Goal: Complete application form

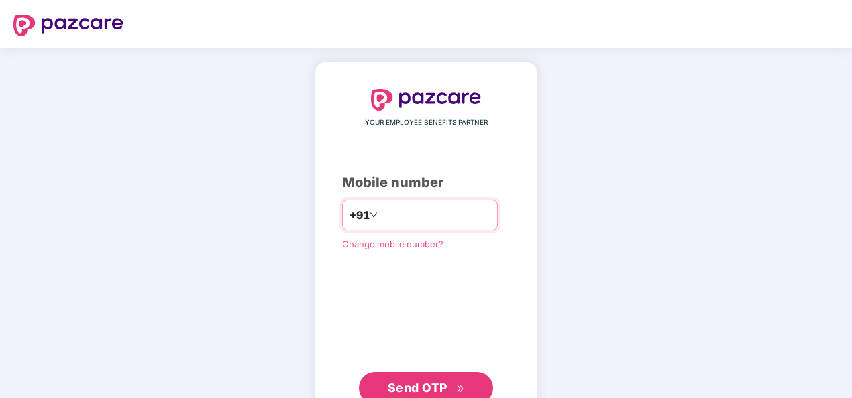
click at [411, 219] on input "number" at bounding box center [435, 215] width 110 height 21
type input "**********"
click at [419, 384] on span "Send OTP" at bounding box center [418, 388] width 60 height 14
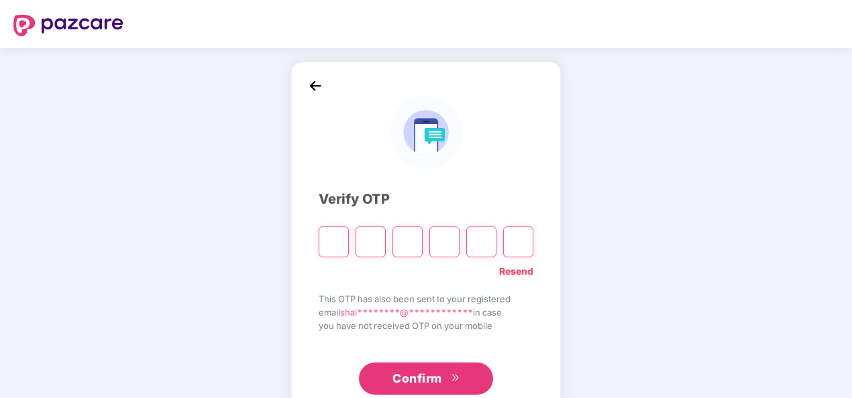
type input "*"
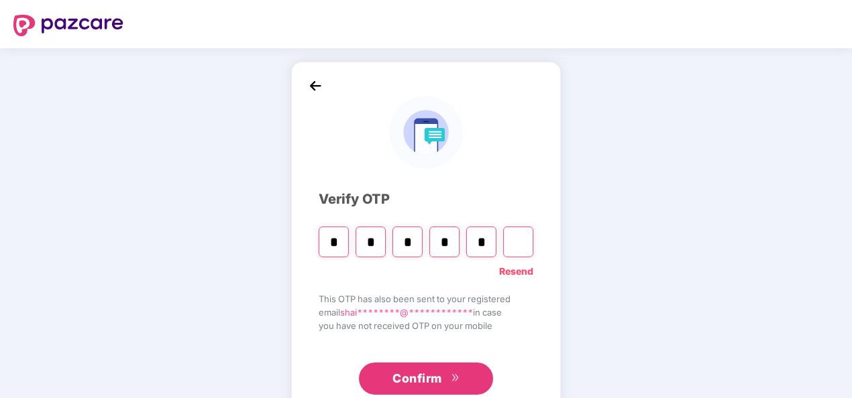
type input "*"
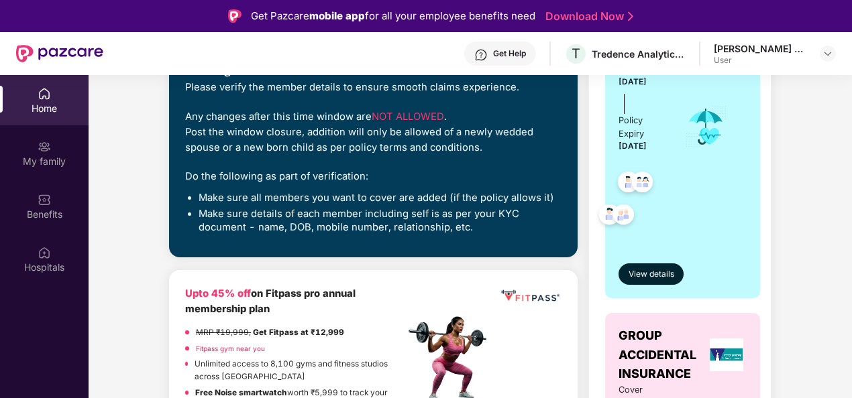
scroll to position [268, 0]
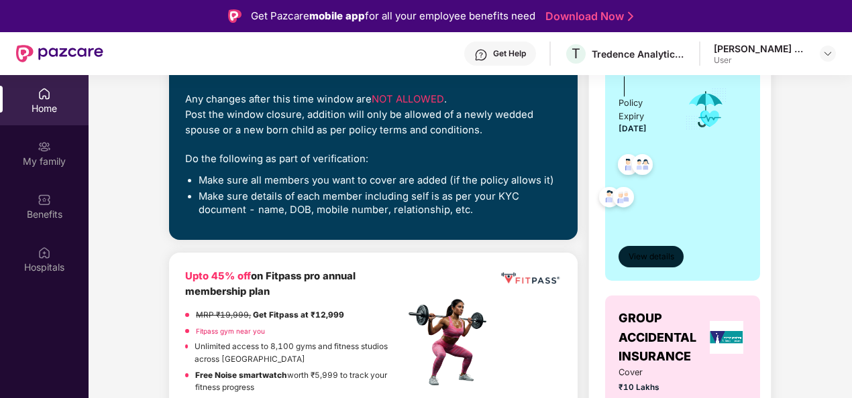
click at [652, 255] on span "View details" at bounding box center [652, 257] width 46 height 13
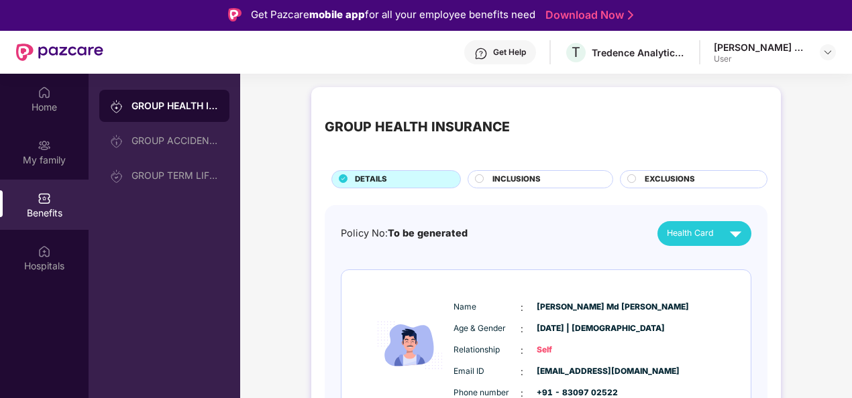
scroll to position [0, 0]
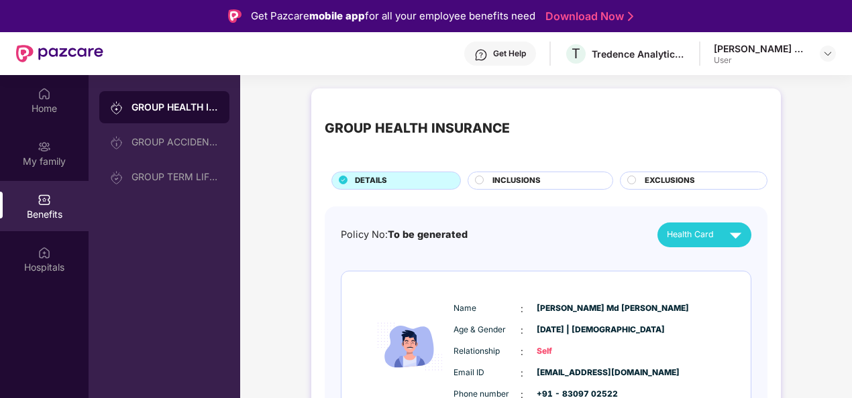
click at [515, 182] on span "INCLUSIONS" at bounding box center [516, 181] width 48 height 12
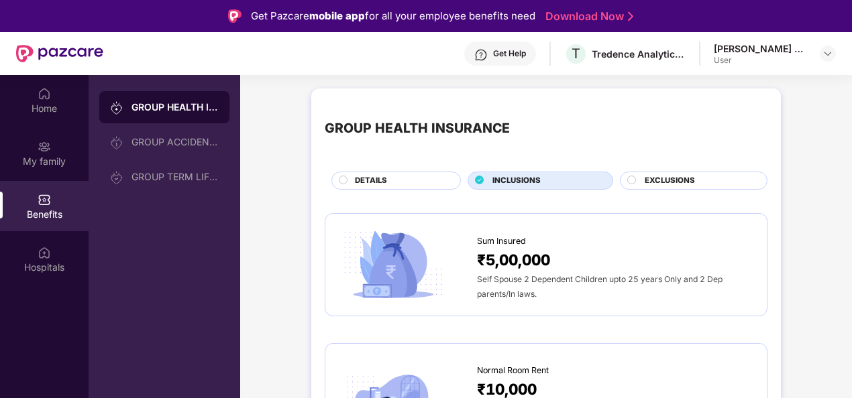
click at [671, 184] on span "EXCLUSIONS" at bounding box center [670, 181] width 50 height 12
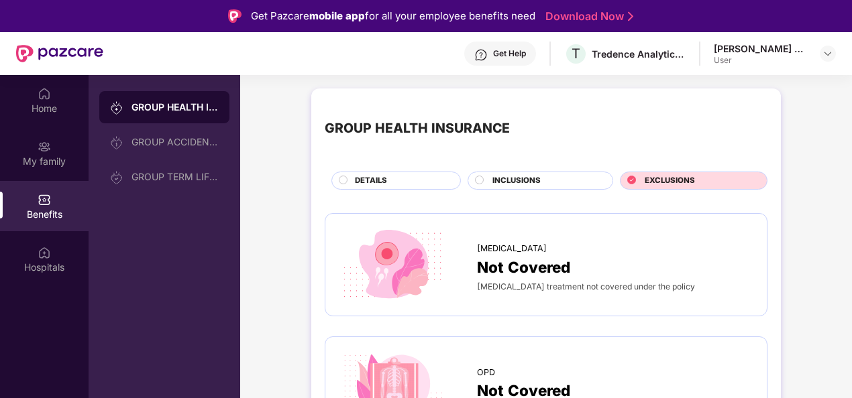
click at [537, 183] on span "INCLUSIONS" at bounding box center [516, 181] width 48 height 12
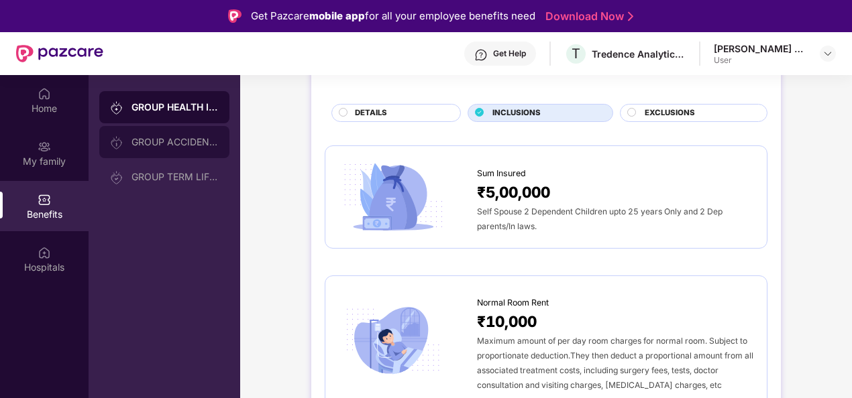
scroll to position [67, 0]
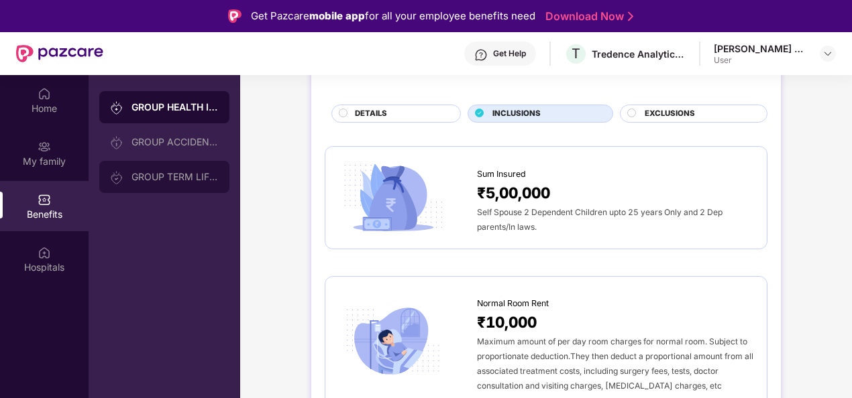
click at [180, 178] on div "GROUP TERM LIFE INSURANCE" at bounding box center [174, 177] width 87 height 11
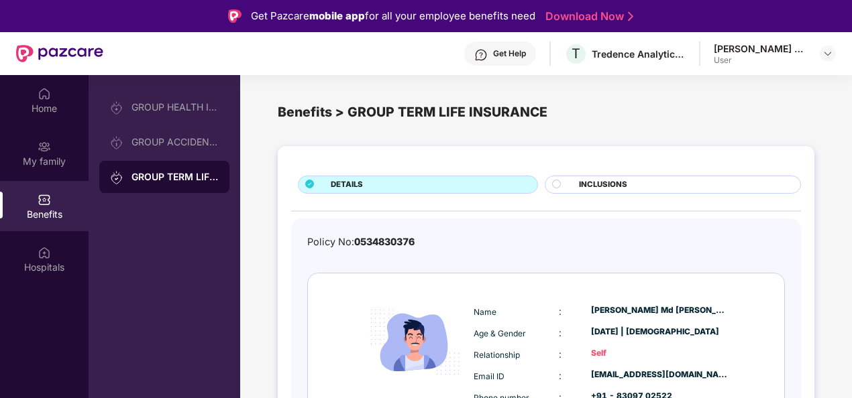
scroll to position [35, 0]
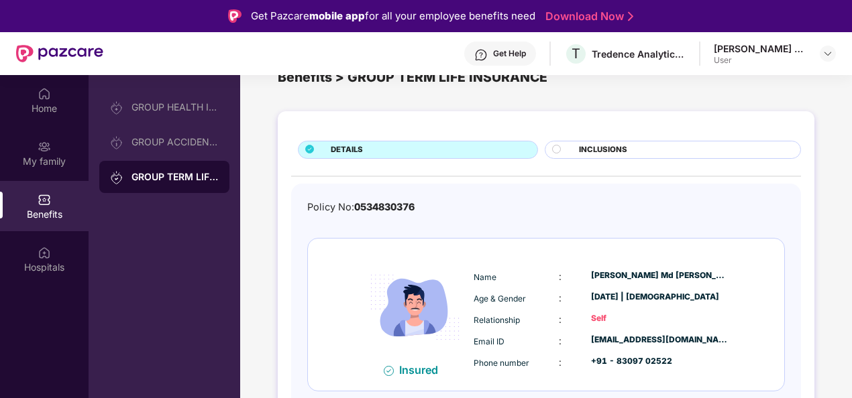
click at [609, 154] on span "INCLUSIONS" at bounding box center [603, 150] width 48 height 12
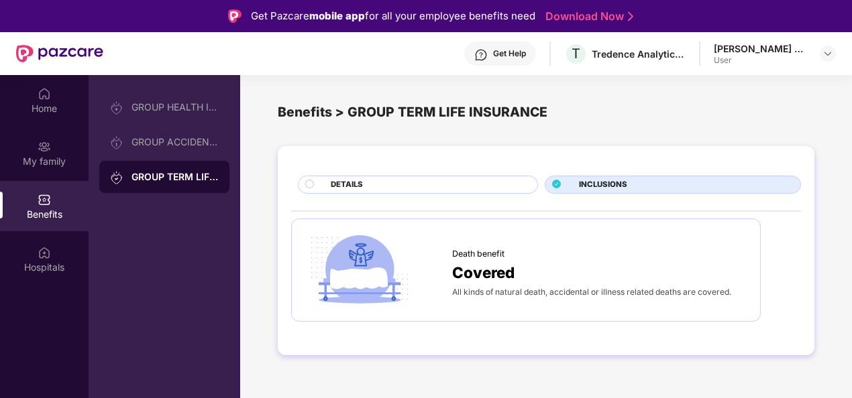
scroll to position [0, 0]
click at [176, 145] on div "GROUP ACCIDENTAL INSURANCE" at bounding box center [174, 142] width 87 height 11
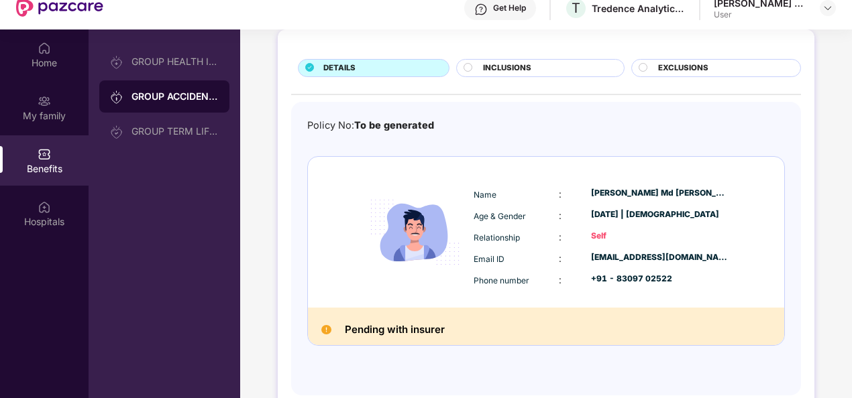
scroll to position [67, 0]
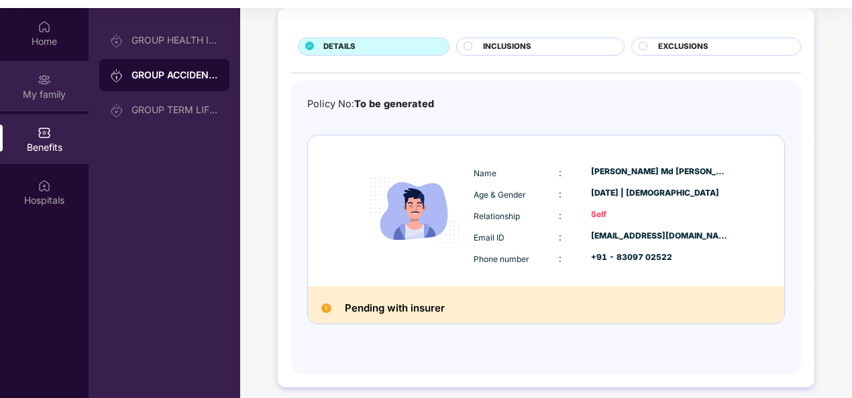
click at [48, 90] on div "My family" at bounding box center [44, 94] width 89 height 13
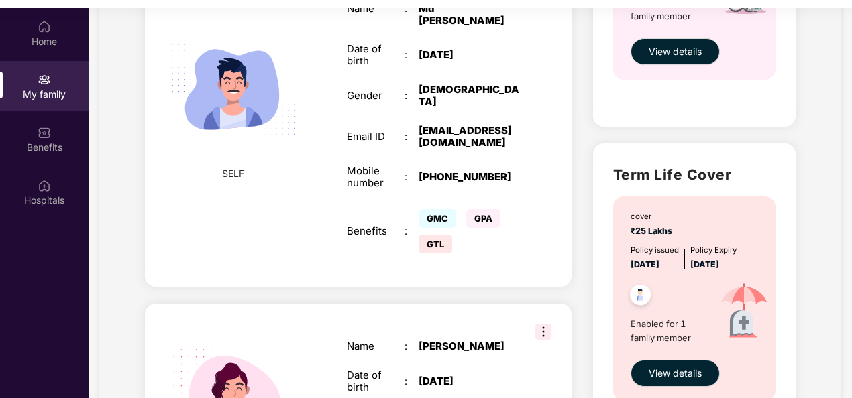
scroll to position [671, 0]
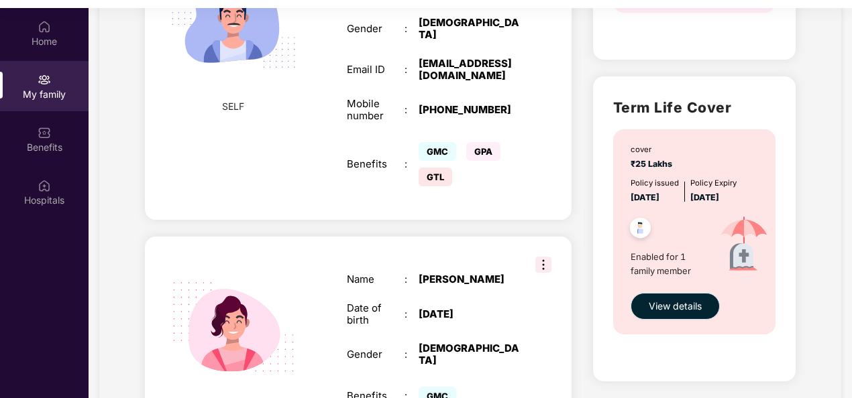
click at [680, 307] on span "View details" at bounding box center [675, 306] width 53 height 15
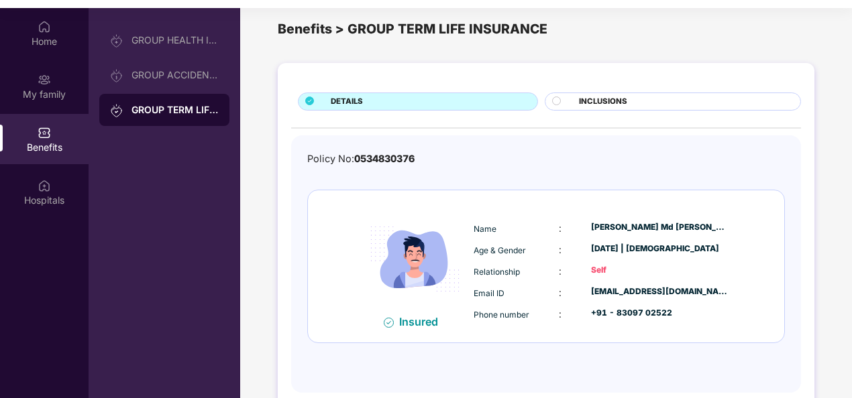
scroll to position [0, 0]
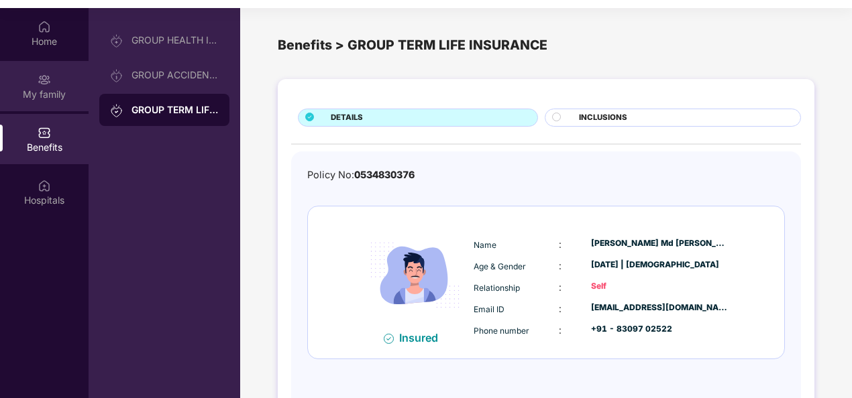
click at [47, 88] on div "My family" at bounding box center [44, 94] width 89 height 13
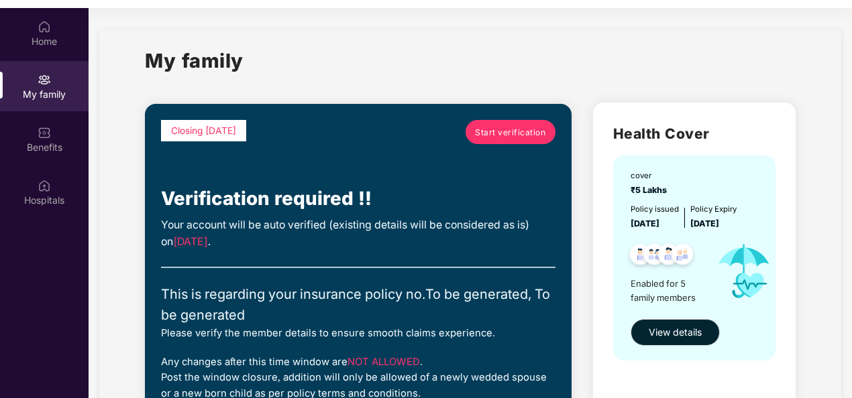
click at [508, 138] on span "Start verification" at bounding box center [510, 132] width 70 height 13
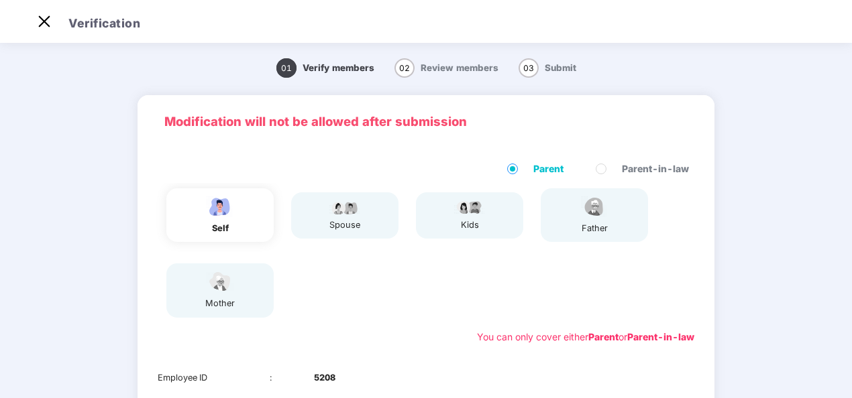
scroll to position [24, 0]
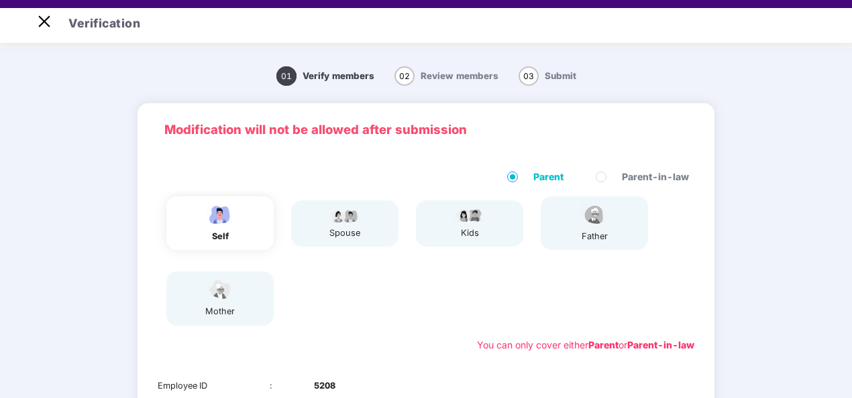
click at [667, 178] on span "Parent-in-law" at bounding box center [655, 177] width 78 height 15
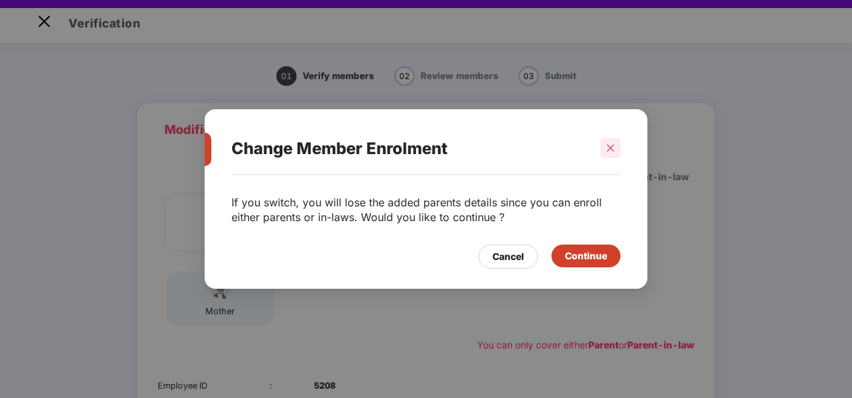
click at [612, 150] on icon "close" at bounding box center [610, 148] width 7 height 7
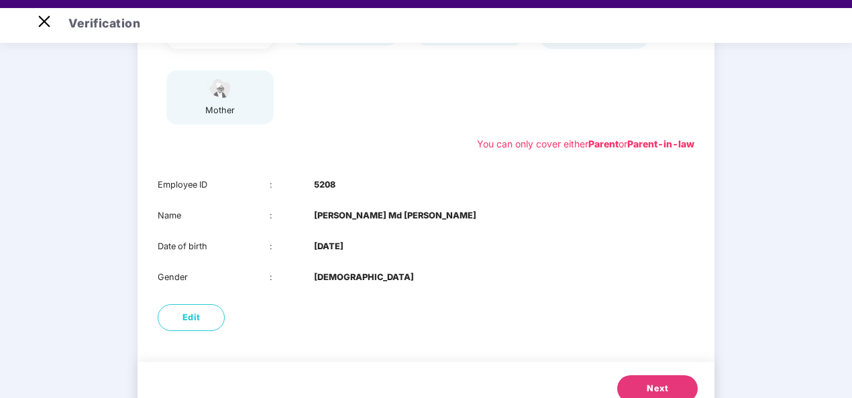
scroll to position [67, 0]
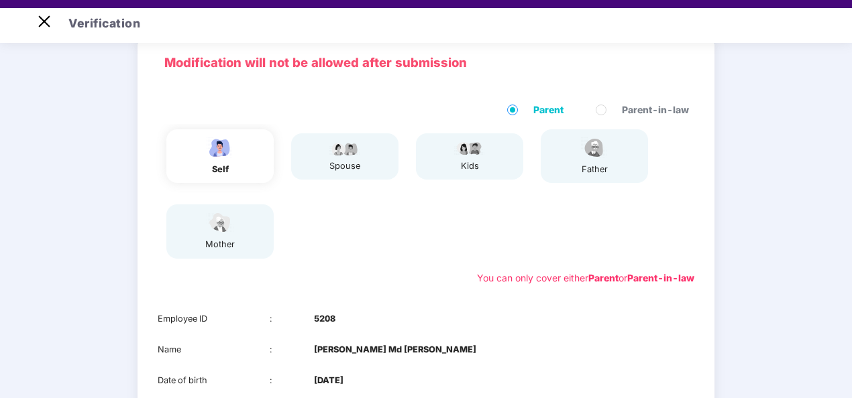
click at [622, 109] on span "Parent-in-law" at bounding box center [655, 110] width 78 height 15
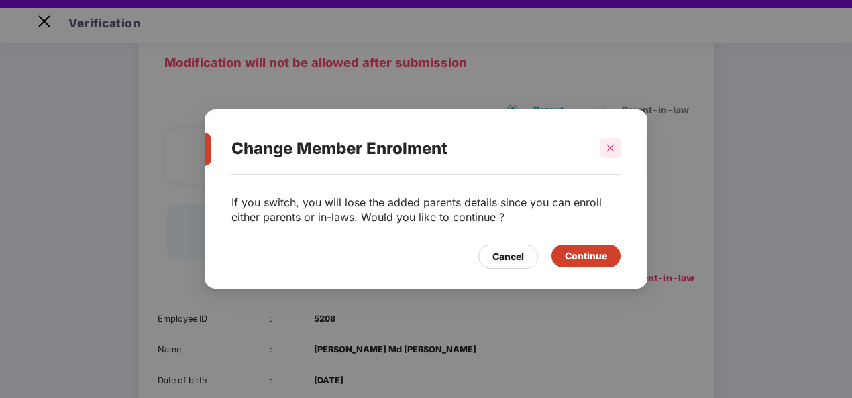
click at [609, 146] on icon "close" at bounding box center [610, 148] width 9 height 9
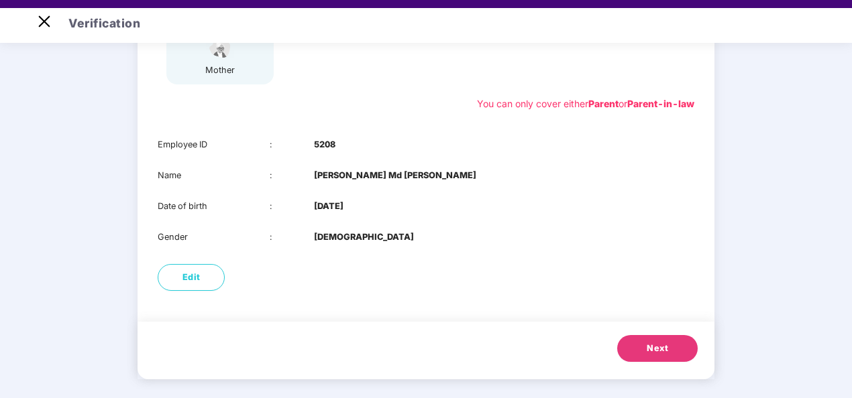
scroll to position [32, 0]
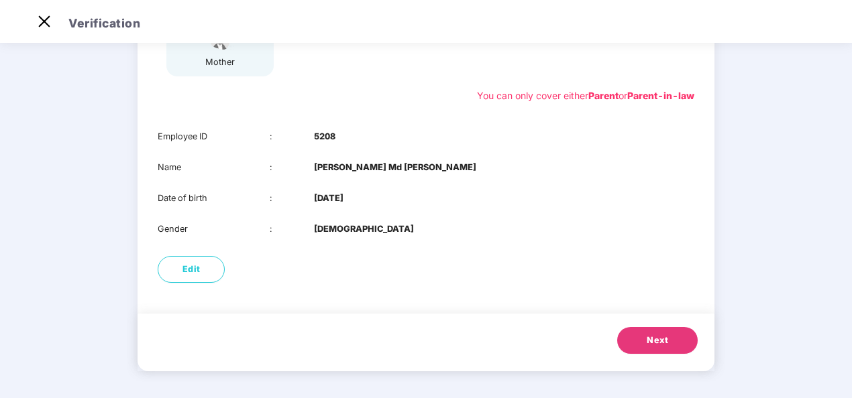
click at [656, 335] on span "Next" at bounding box center [657, 340] width 21 height 13
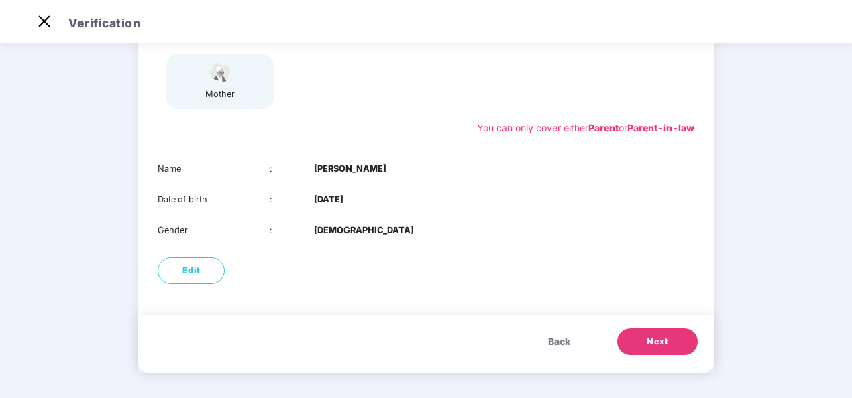
scroll to position [211, 0]
click at [667, 342] on button "Next" at bounding box center [657, 340] width 80 height 27
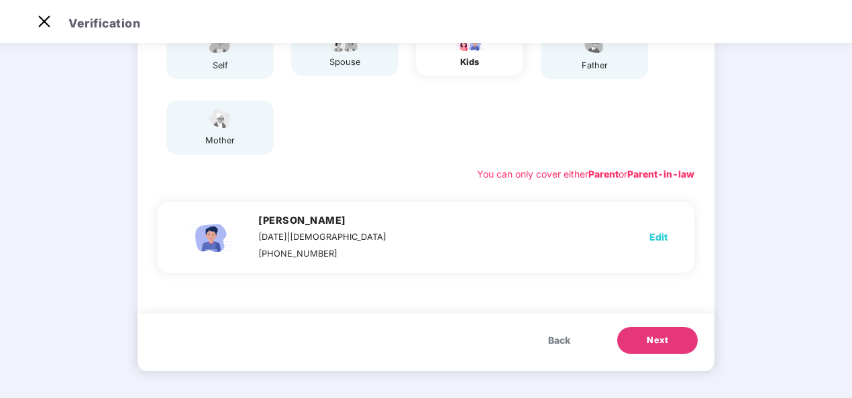
click at [659, 344] on span "Next" at bounding box center [657, 340] width 21 height 13
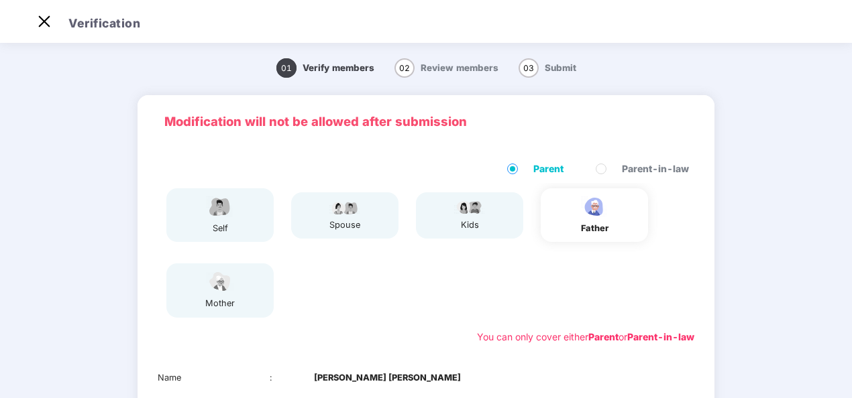
scroll to position [0, 0]
click at [452, 71] on span "Review members" at bounding box center [460, 67] width 78 height 11
click at [37, 17] on img at bounding box center [44, 21] width 21 height 21
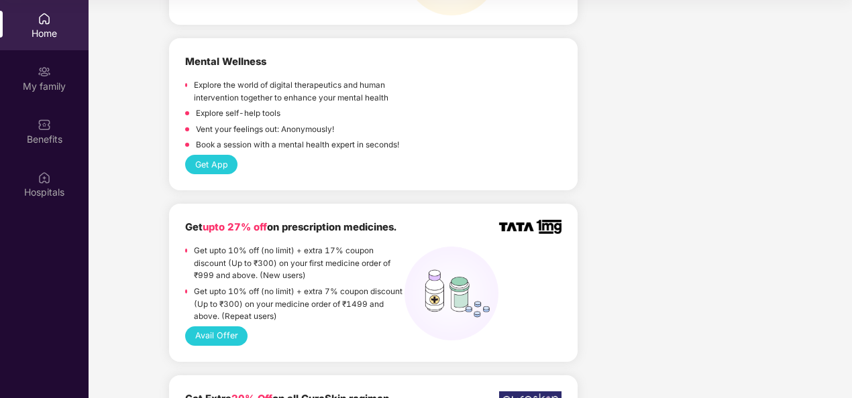
scroll to position [1342, 0]
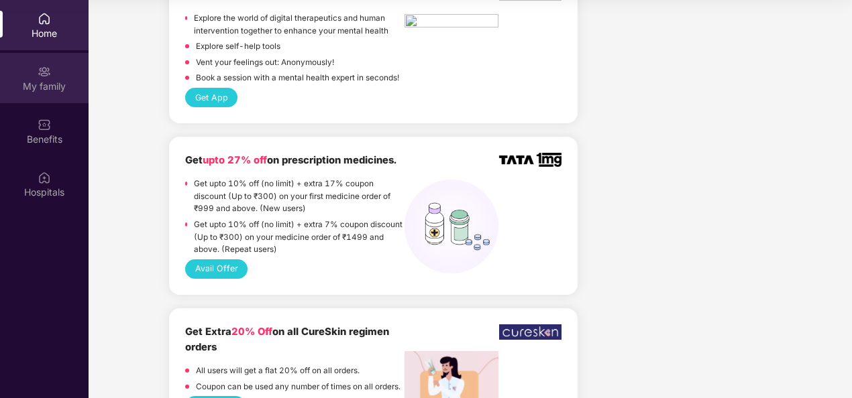
click at [50, 84] on div "My family" at bounding box center [44, 86] width 89 height 13
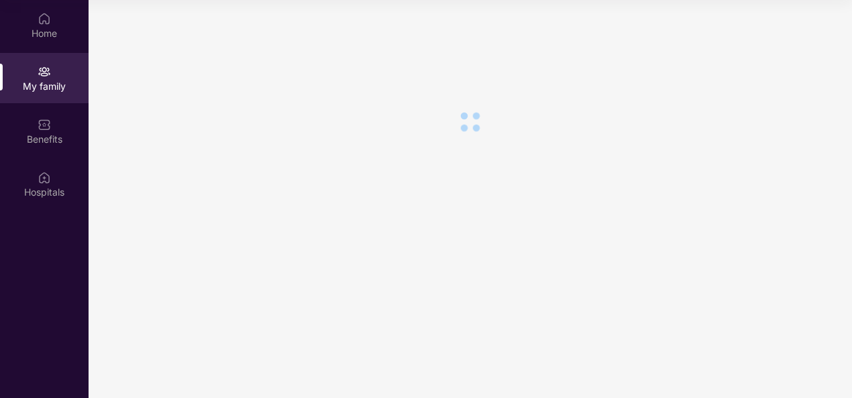
scroll to position [0, 0]
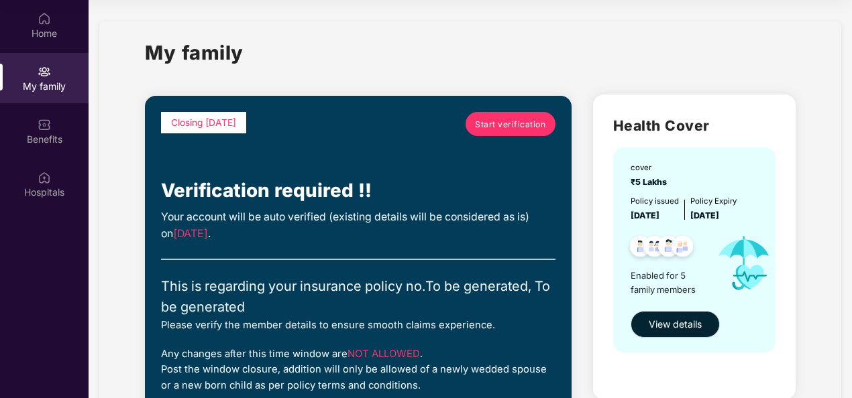
click at [504, 123] on span "Start verification" at bounding box center [510, 124] width 70 height 13
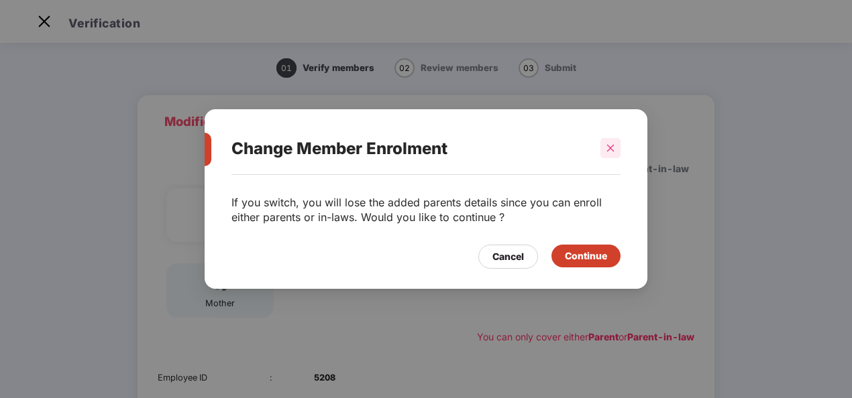
click at [610, 145] on icon "close" at bounding box center [610, 148] width 9 height 9
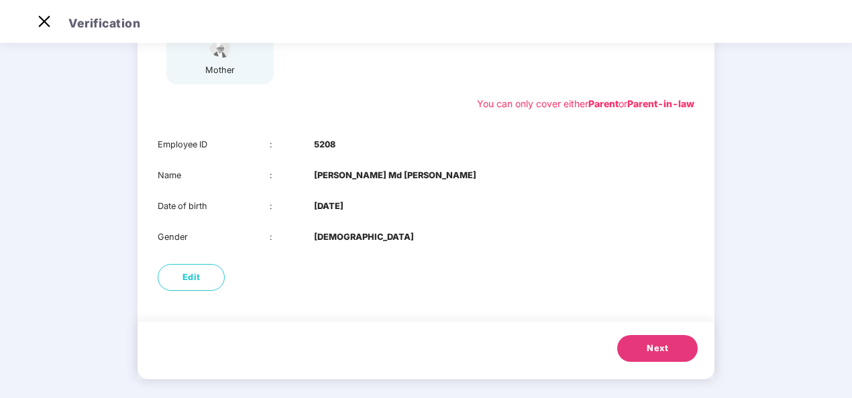
scroll to position [241, 0]
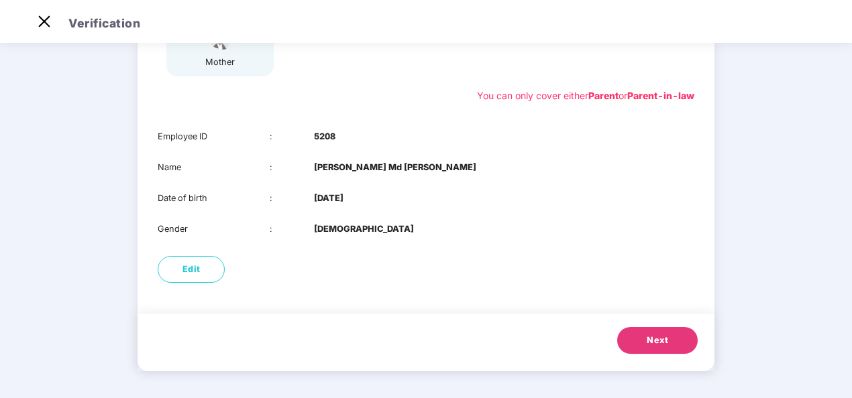
click at [641, 343] on button "Next" at bounding box center [657, 340] width 80 height 27
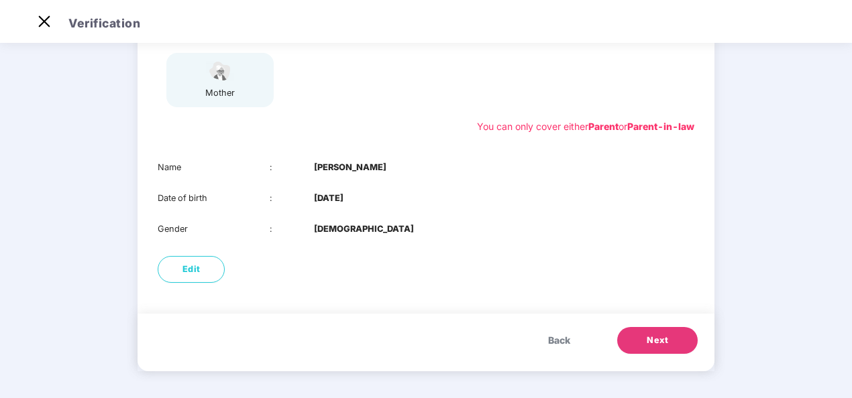
click at [641, 343] on button "Next" at bounding box center [657, 340] width 80 height 27
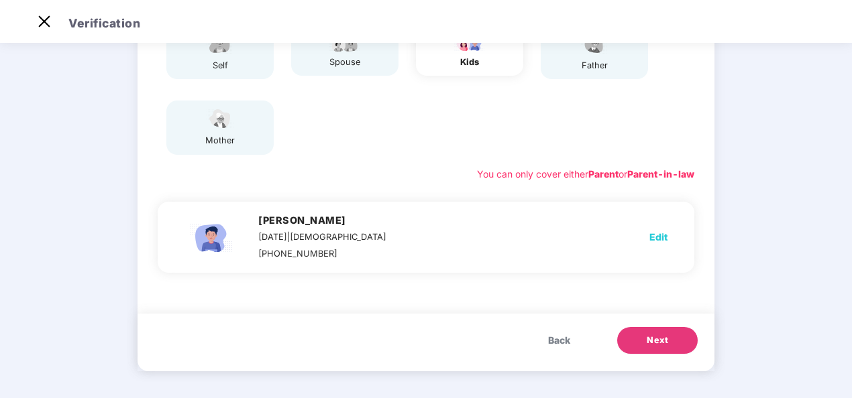
scroll to position [163, 0]
click at [641, 343] on button "Next" at bounding box center [657, 340] width 80 height 27
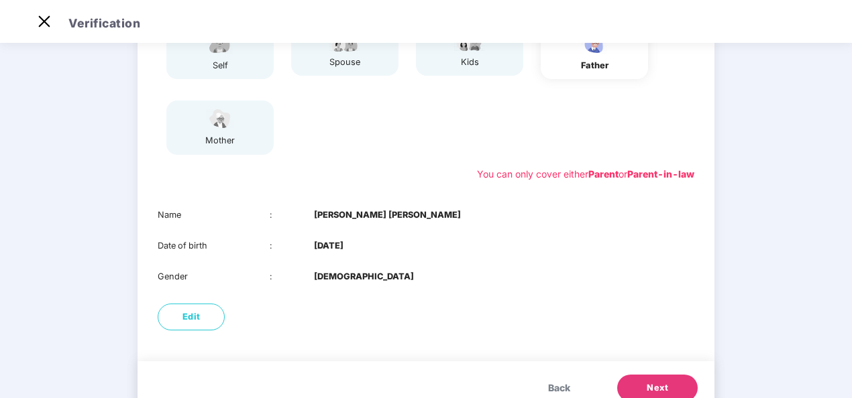
scroll to position [211, 0]
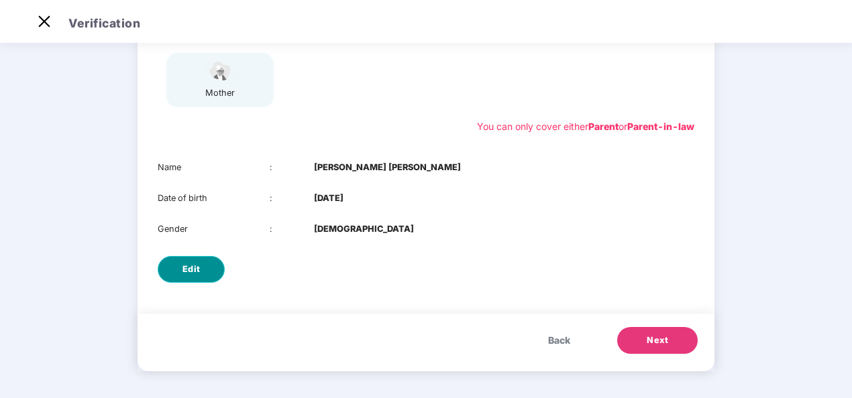
click at [185, 268] on span "Edit" at bounding box center [191, 269] width 18 height 13
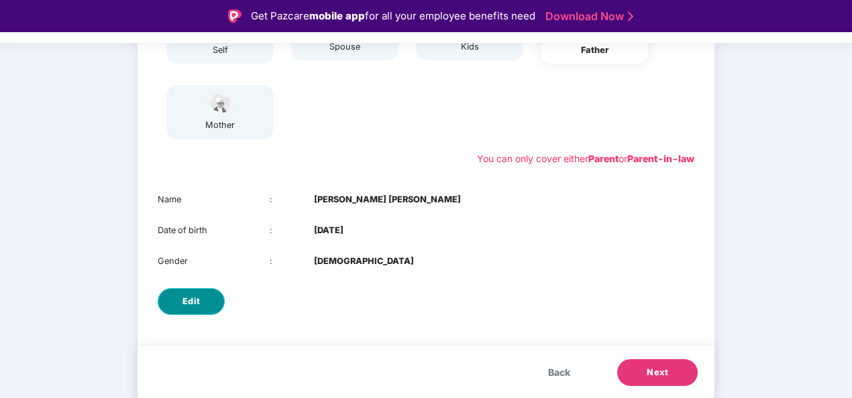
select select "****"
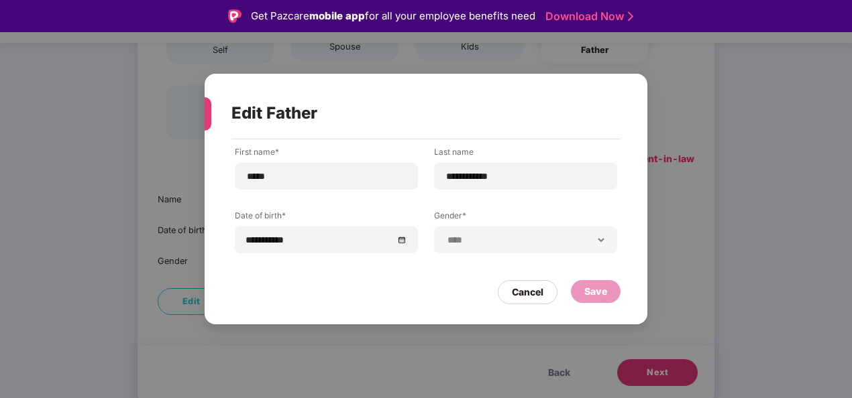
click at [539, 291] on div "Cancel" at bounding box center [528, 292] width 32 height 15
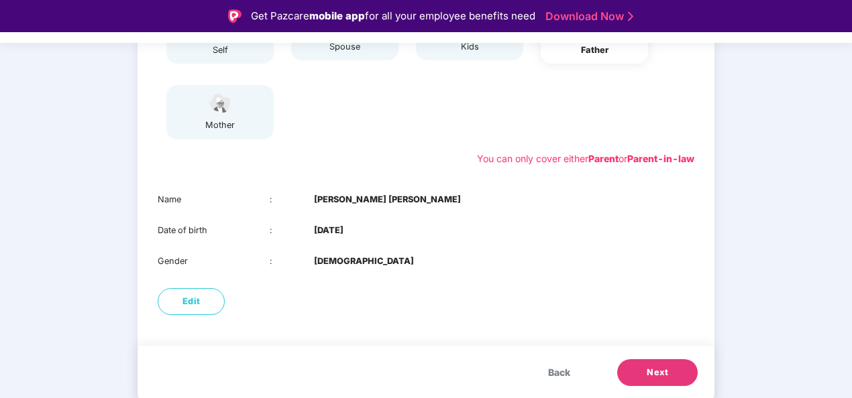
click at [631, 370] on button "Next" at bounding box center [657, 373] width 80 height 27
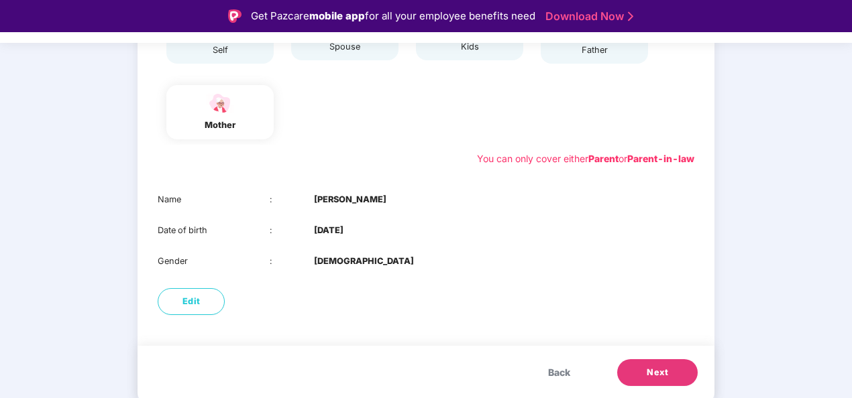
scroll to position [32, 0]
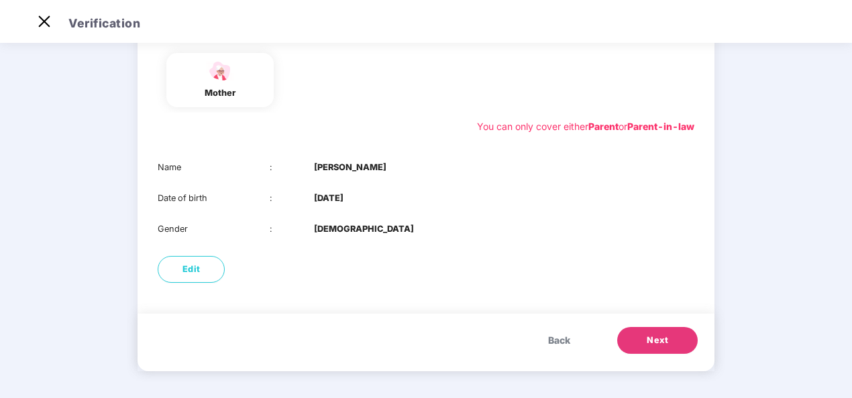
click at [636, 341] on button "Next" at bounding box center [657, 340] width 80 height 27
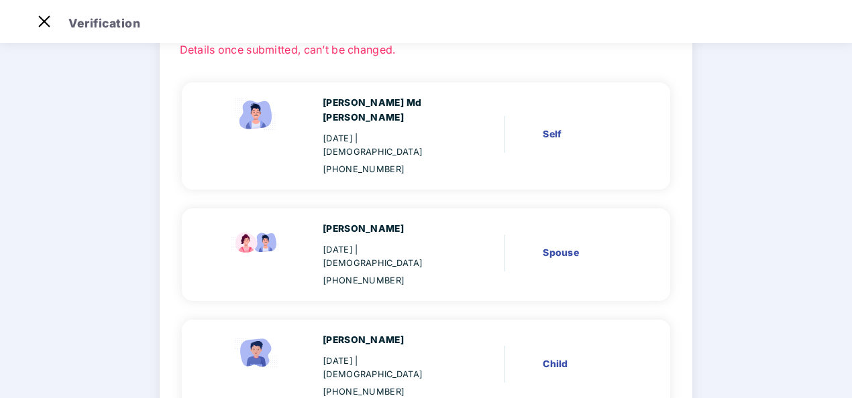
scroll to position [0, 0]
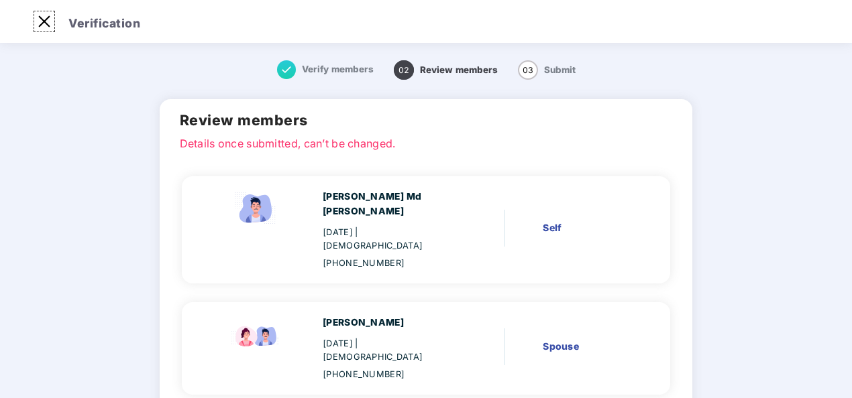
click at [45, 20] on img at bounding box center [44, 21] width 21 height 21
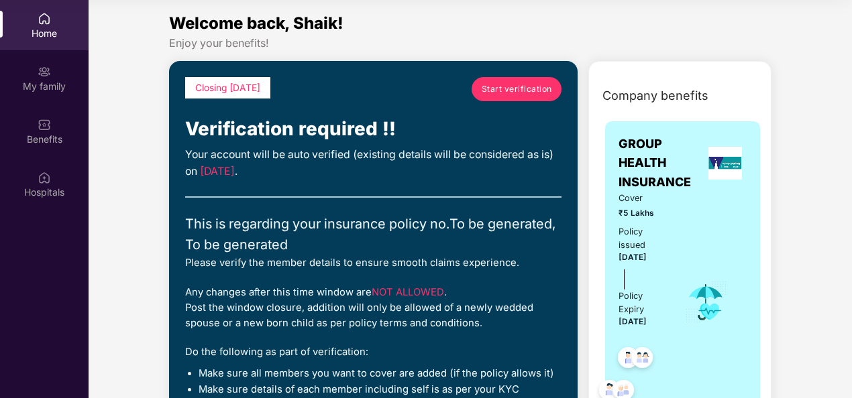
scroll to position [201, 0]
